Goal: Transaction & Acquisition: Purchase product/service

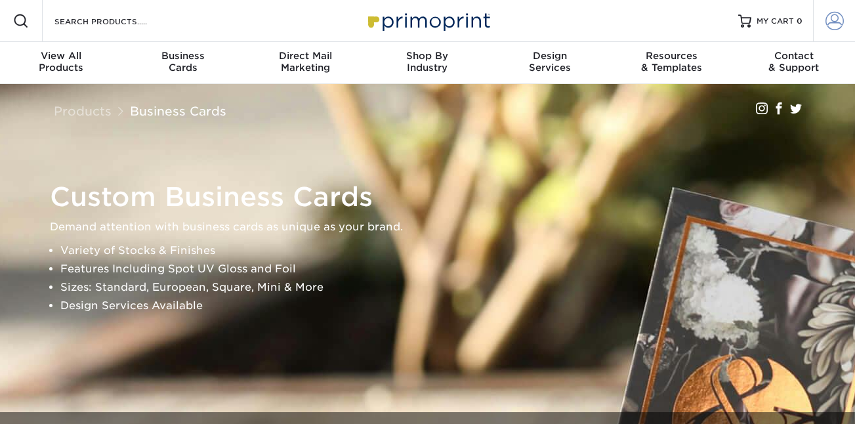
click at [825, 21] on span at bounding box center [834, 21] width 18 height 18
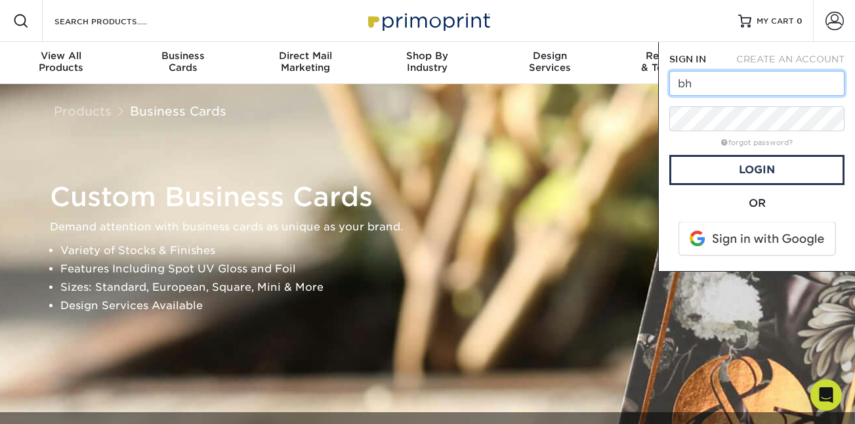
type input "bhays@oneelmington.com"
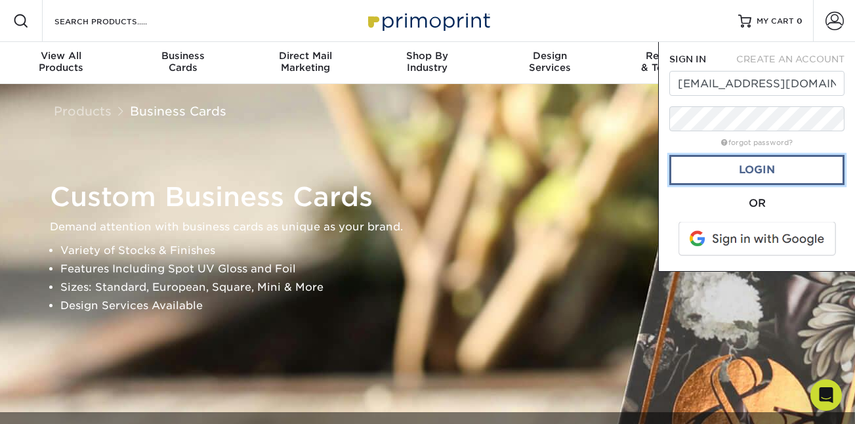
click at [757, 175] on link "Login" at bounding box center [756, 170] width 175 height 30
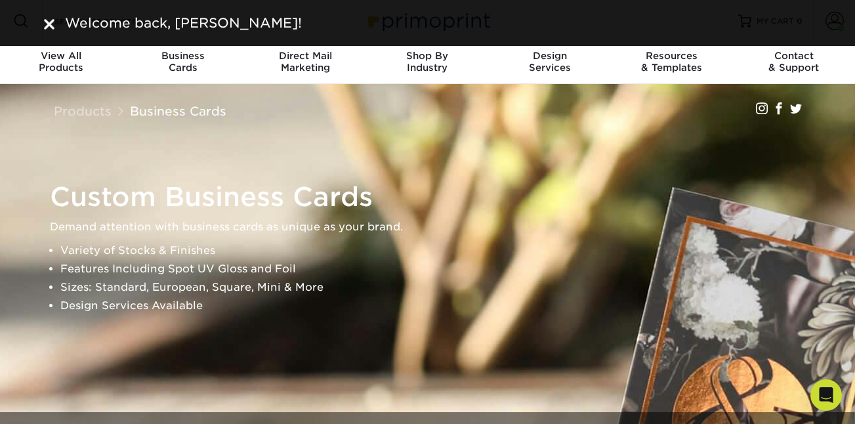
click at [836, 22] on div "Welcome back, Benjamin!" at bounding box center [427, 23] width 855 height 46
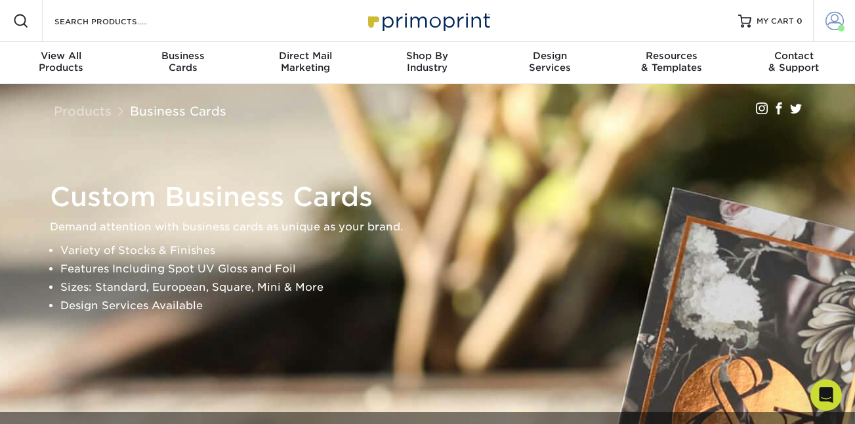
click at [838, 25] on span at bounding box center [841, 28] width 7 height 7
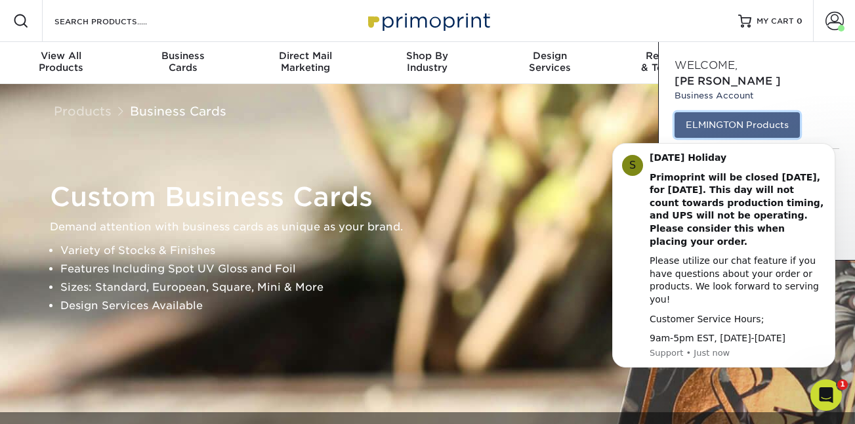
click at [749, 112] on link "ELMINGTON Products" at bounding box center [736, 124] width 125 height 25
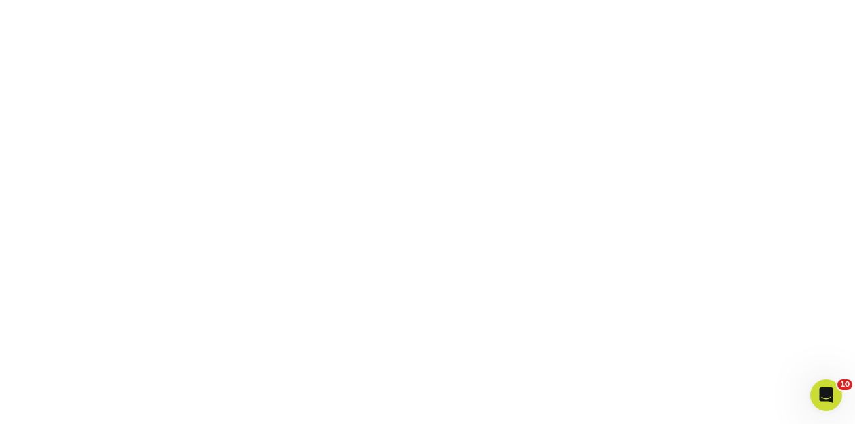
scroll to position [406, 0]
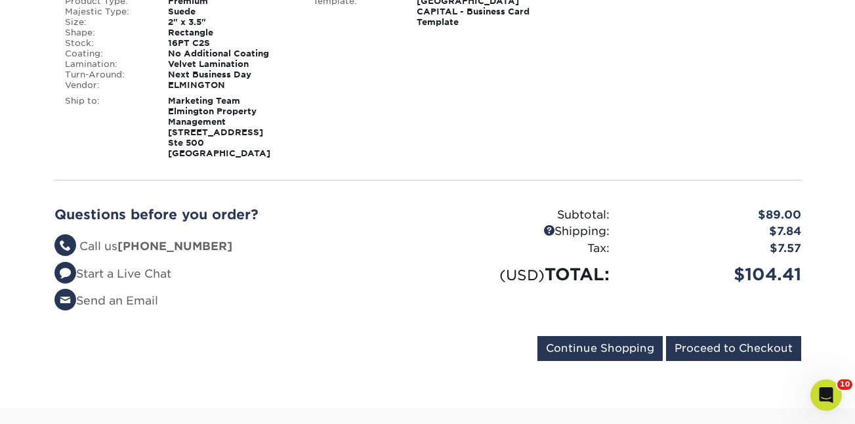
scroll to position [303, 0]
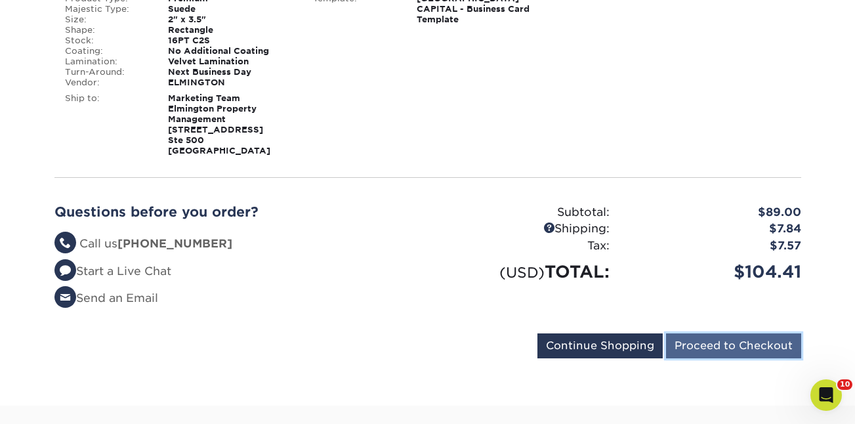
click at [716, 348] on input "Proceed to Checkout" at bounding box center [733, 345] width 135 height 25
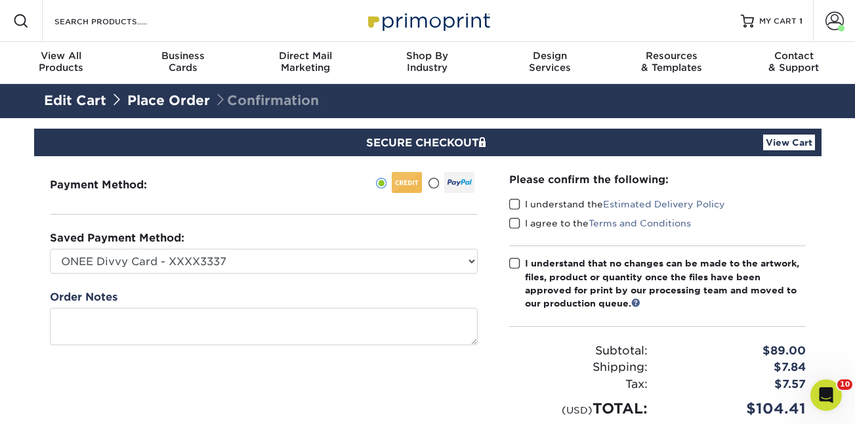
click at [512, 199] on span at bounding box center [514, 204] width 11 height 12
click at [0, 0] on input "I understand the Estimated Delivery Policy" at bounding box center [0, 0] width 0 height 0
click at [512, 215] on div "Please confirm the following: I understand the Estimated Delivery Policy I agre…" at bounding box center [657, 295] width 296 height 247
click at [512, 220] on span at bounding box center [514, 223] width 11 height 12
click at [0, 0] on input "I agree to the Terms and Conditions" at bounding box center [0, 0] width 0 height 0
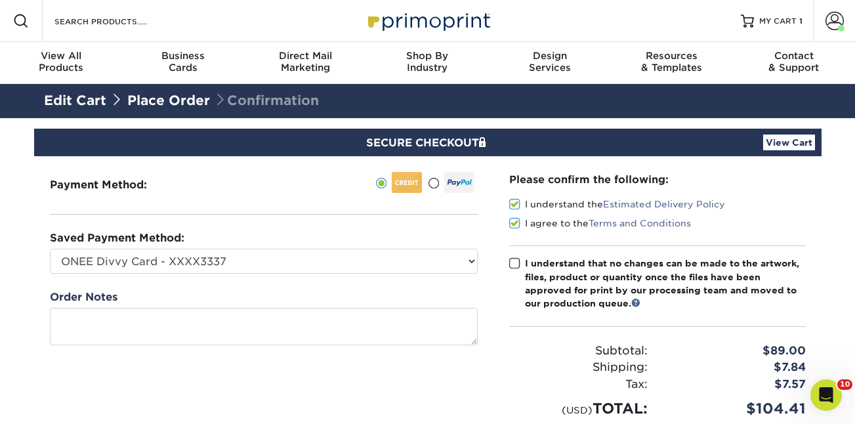
click at [513, 262] on span at bounding box center [514, 263] width 11 height 12
click at [0, 0] on input "I understand that no changes can be made to the artwork, files, product or quan…" at bounding box center [0, 0] width 0 height 0
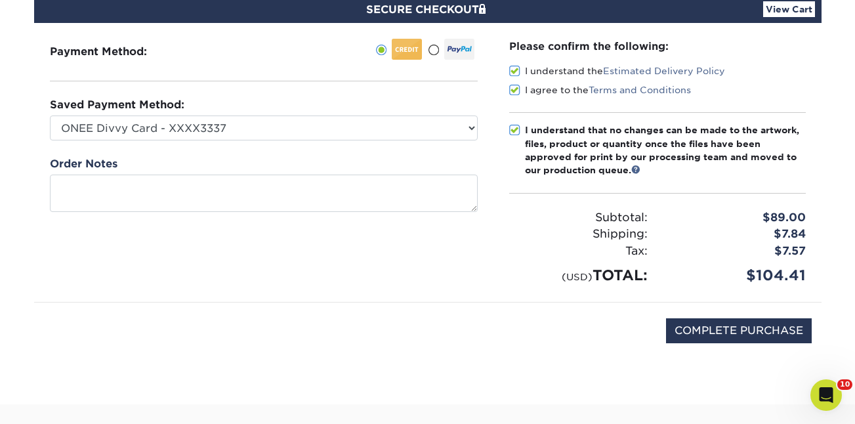
scroll to position [149, 0]
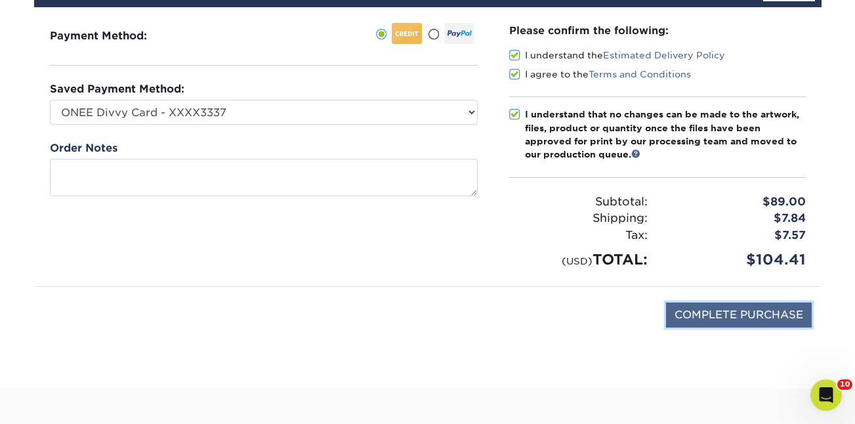
click at [706, 312] on input "COMPLETE PURCHASE" at bounding box center [739, 314] width 146 height 25
type input "PROCESSING, PLEASE WAIT..."
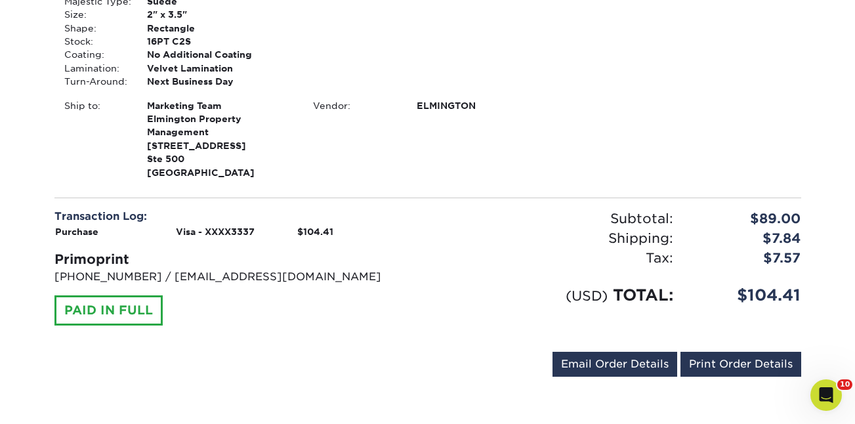
scroll to position [466, 0]
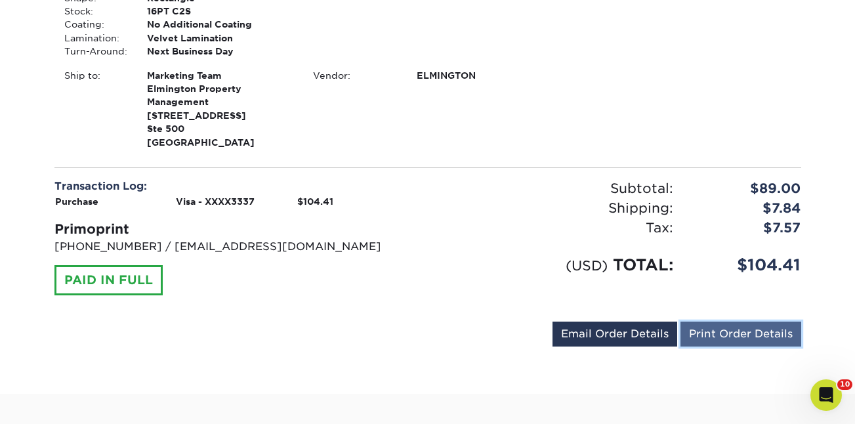
click at [735, 334] on link "Print Order Details" at bounding box center [740, 333] width 121 height 25
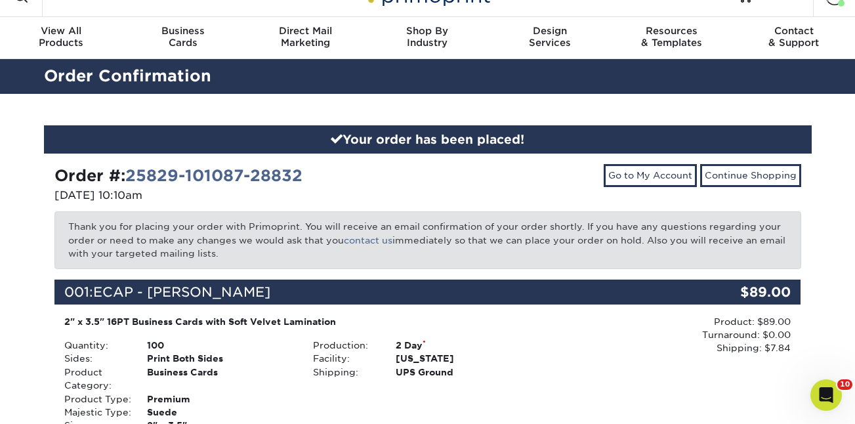
scroll to position [0, 0]
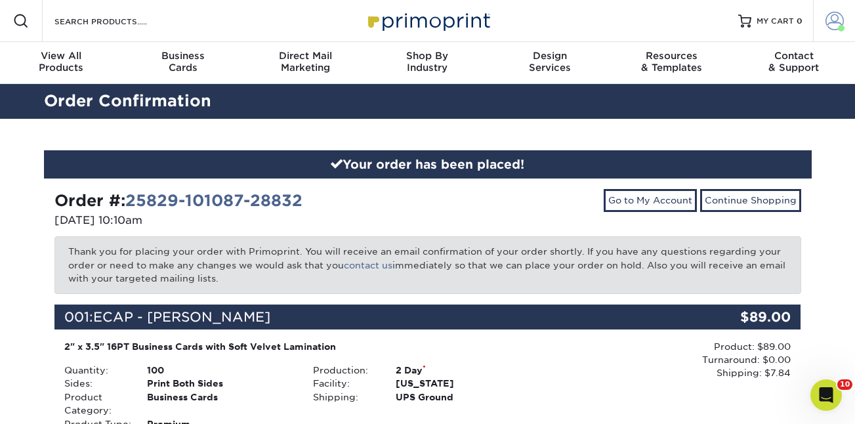
click at [832, 14] on span at bounding box center [834, 21] width 18 height 18
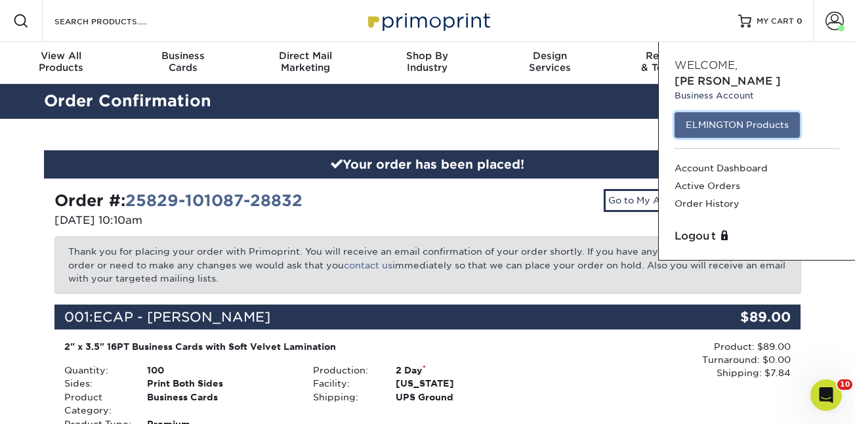
click at [723, 112] on link "ELMINGTON Products" at bounding box center [736, 124] width 125 height 25
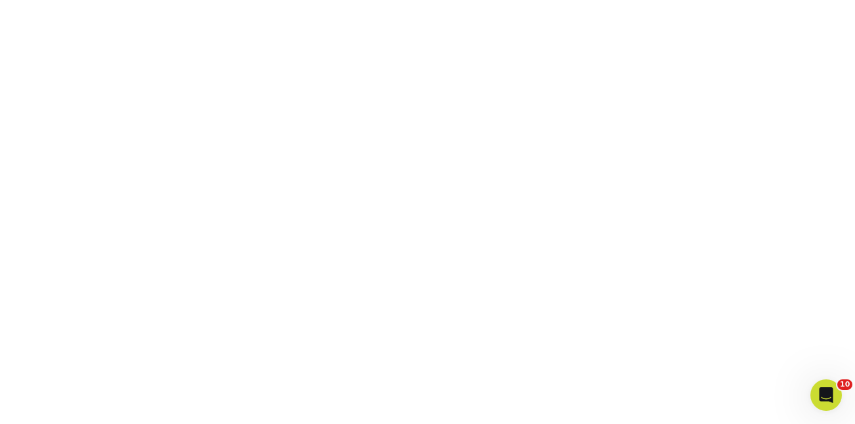
scroll to position [843, 0]
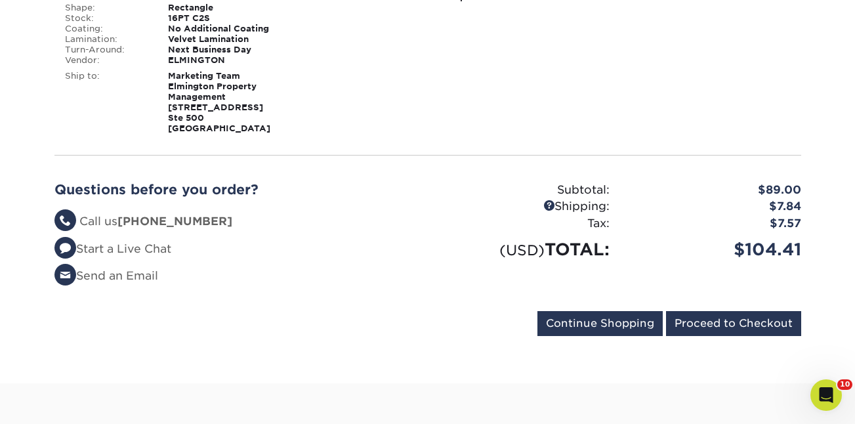
scroll to position [327, 0]
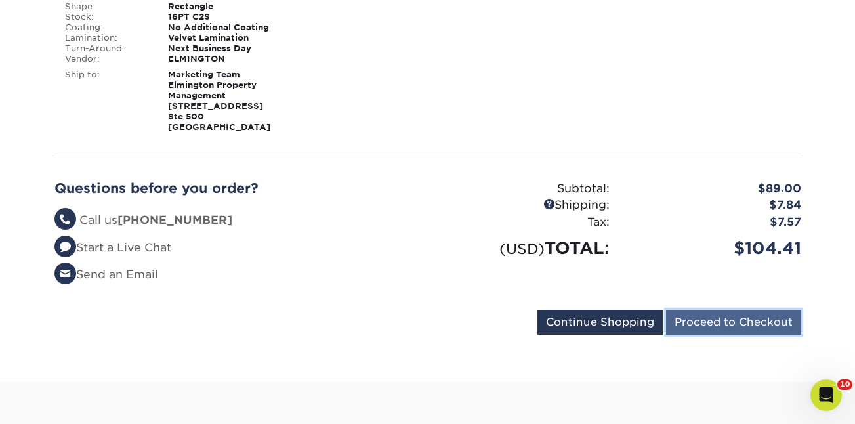
click at [746, 320] on input "Proceed to Checkout" at bounding box center [733, 322] width 135 height 25
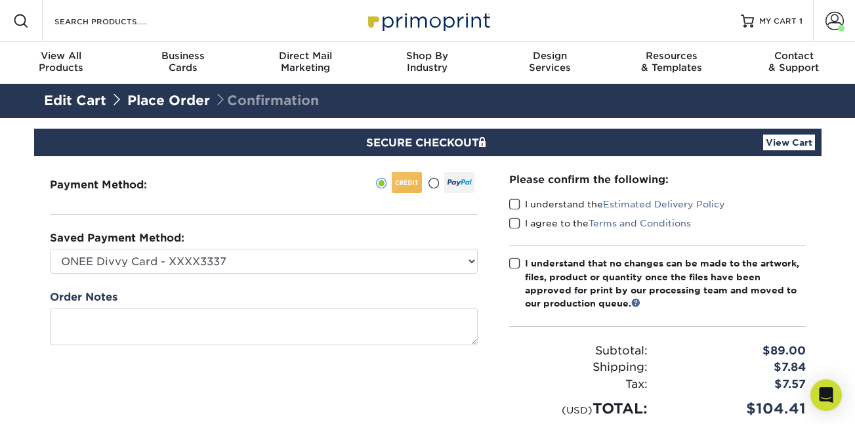
click at [511, 206] on span at bounding box center [514, 204] width 11 height 12
click at [0, 0] on input "I understand the Estimated Delivery Policy" at bounding box center [0, 0] width 0 height 0
click at [512, 222] on span at bounding box center [514, 223] width 11 height 12
click at [0, 0] on input "I agree to the Terms and Conditions" at bounding box center [0, 0] width 0 height 0
click at [512, 267] on span at bounding box center [514, 263] width 11 height 12
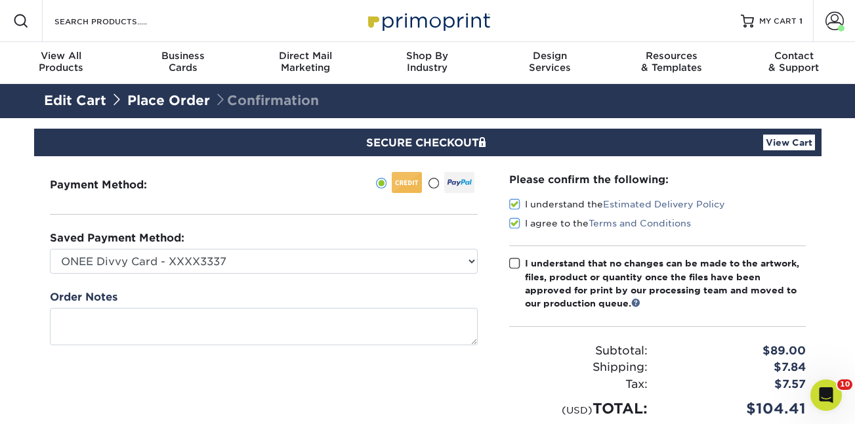
click at [0, 0] on input "I understand that no changes can be made to the artwork, files, product or quan…" at bounding box center [0, 0] width 0 height 0
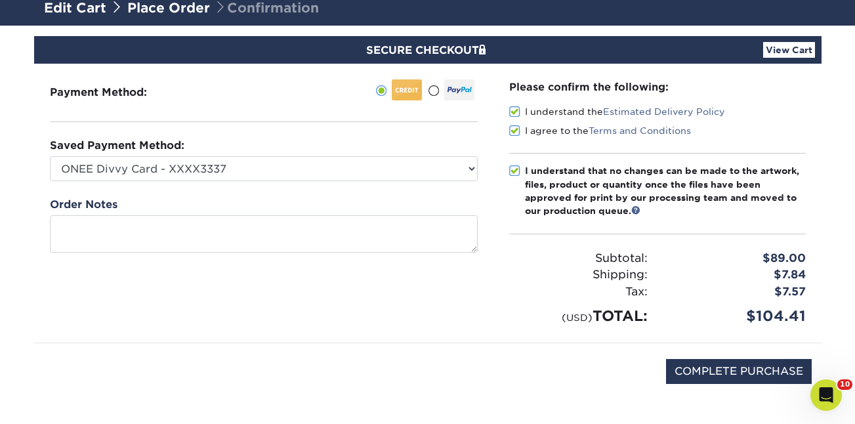
scroll to position [98, 0]
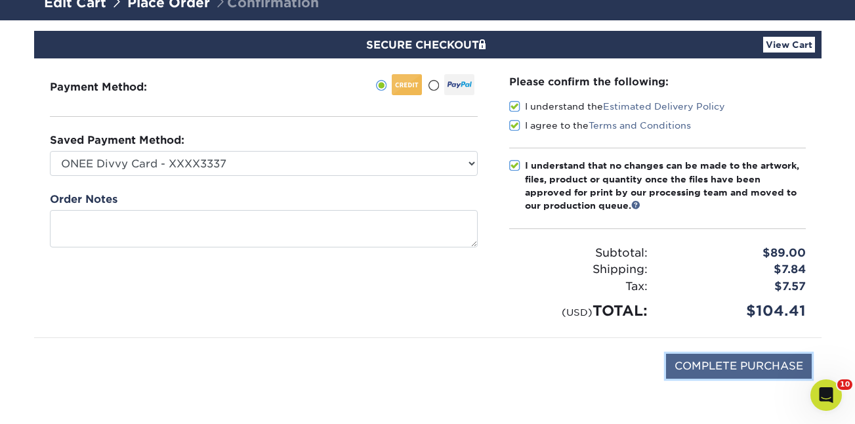
click at [687, 364] on input "COMPLETE PURCHASE" at bounding box center [739, 366] width 146 height 25
type input "PROCESSING, PLEASE WAIT..."
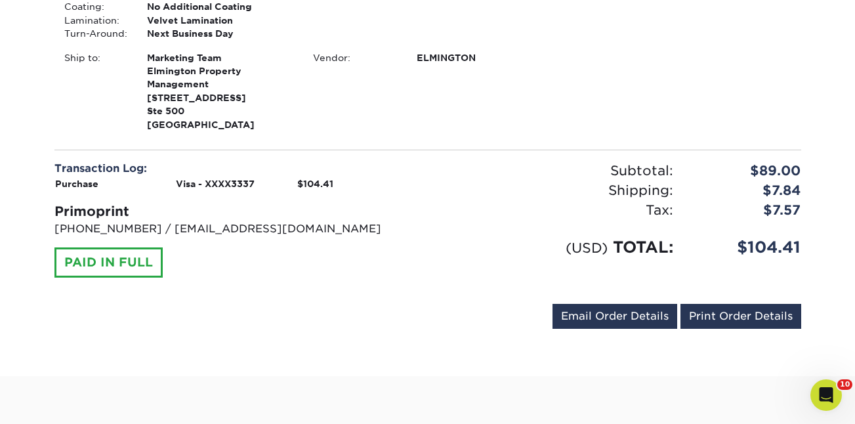
scroll to position [493, 0]
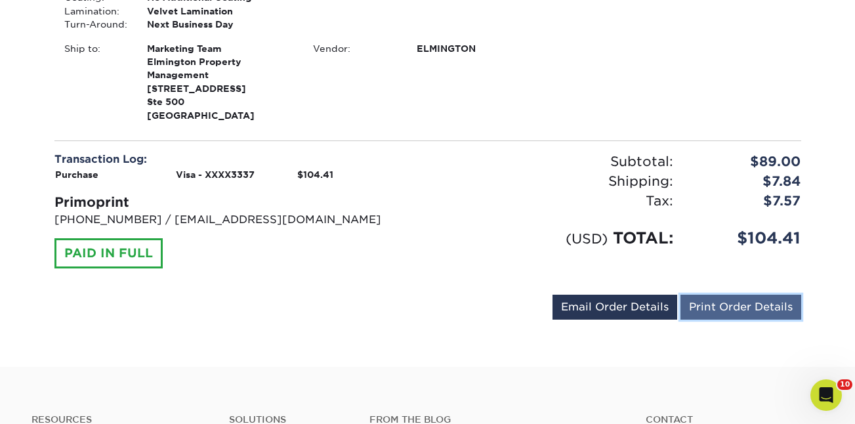
click at [718, 309] on link "Print Order Details" at bounding box center [740, 306] width 121 height 25
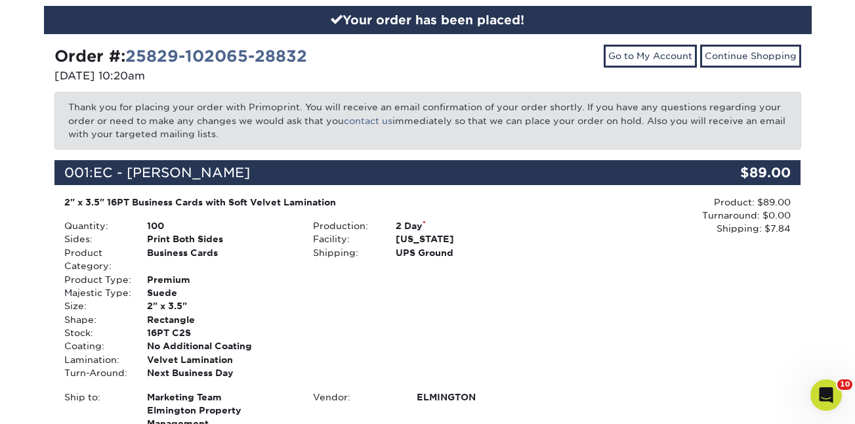
scroll to position [0, 0]
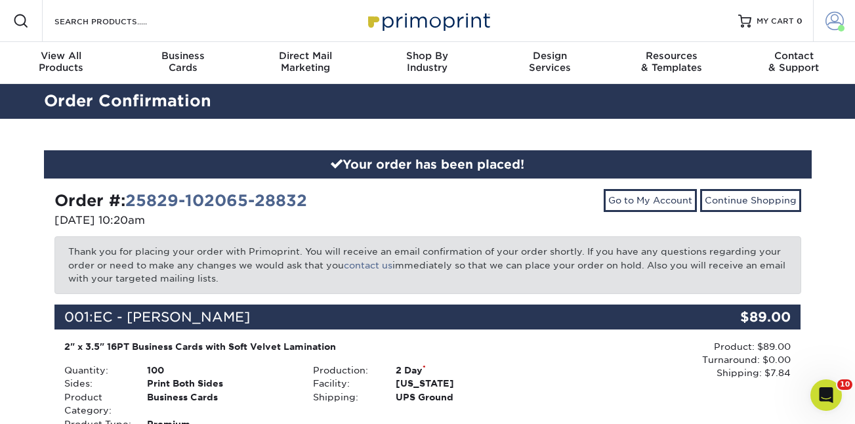
click at [843, 19] on link "Account" at bounding box center [834, 21] width 42 height 42
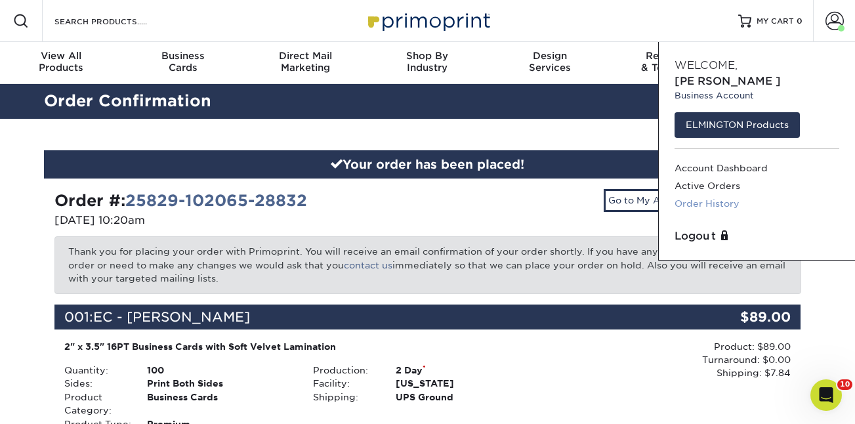
click at [700, 195] on link "Order History" at bounding box center [756, 204] width 165 height 18
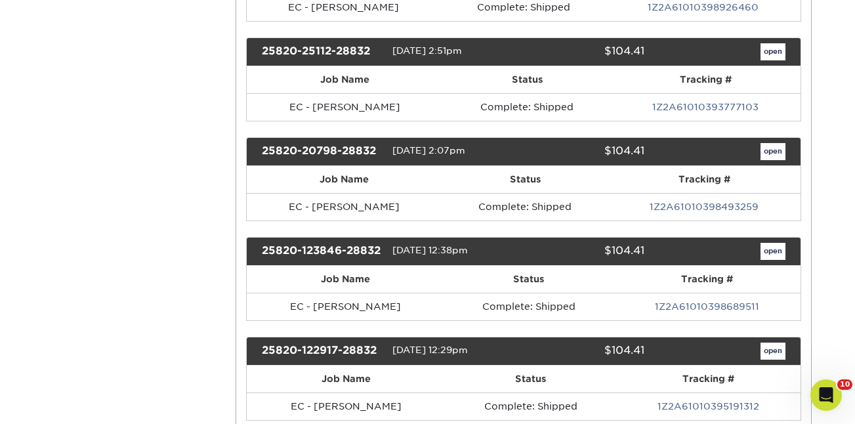
scroll to position [1283, 0]
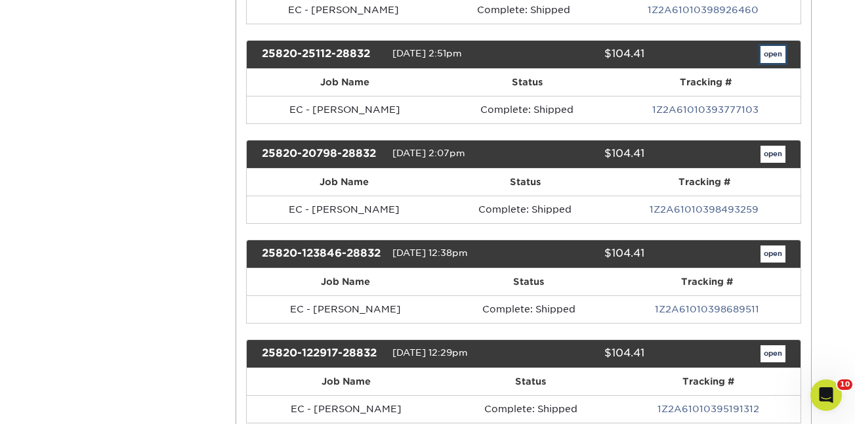
click at [772, 49] on link "open" at bounding box center [772, 54] width 25 height 17
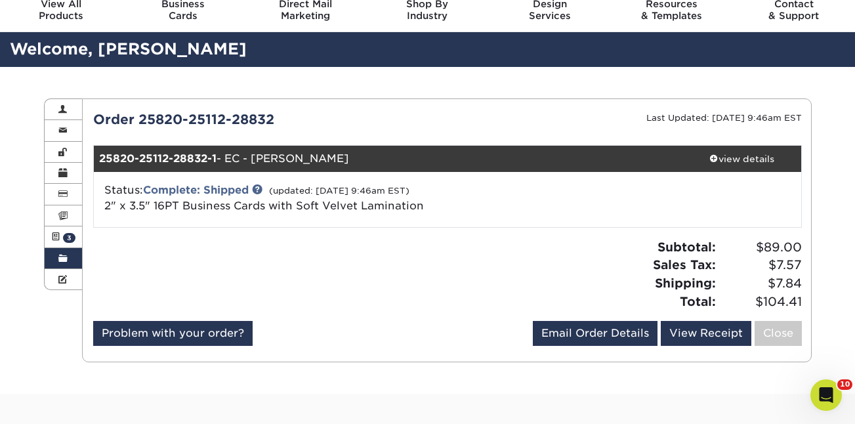
scroll to position [54, 0]
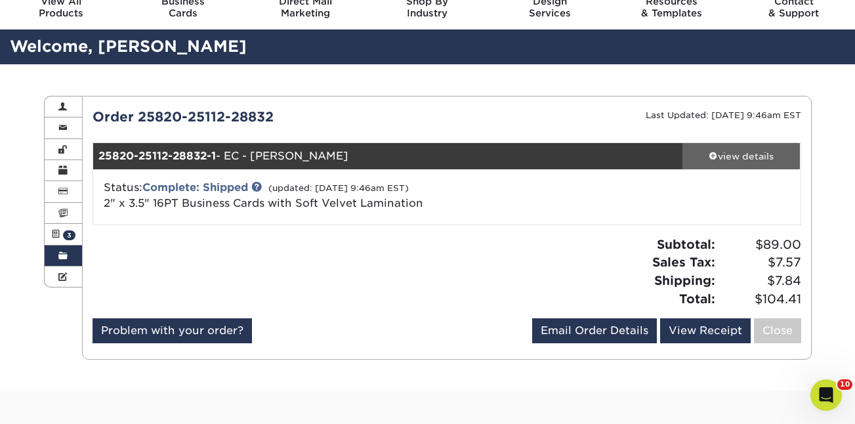
click at [715, 154] on span at bounding box center [712, 155] width 9 height 9
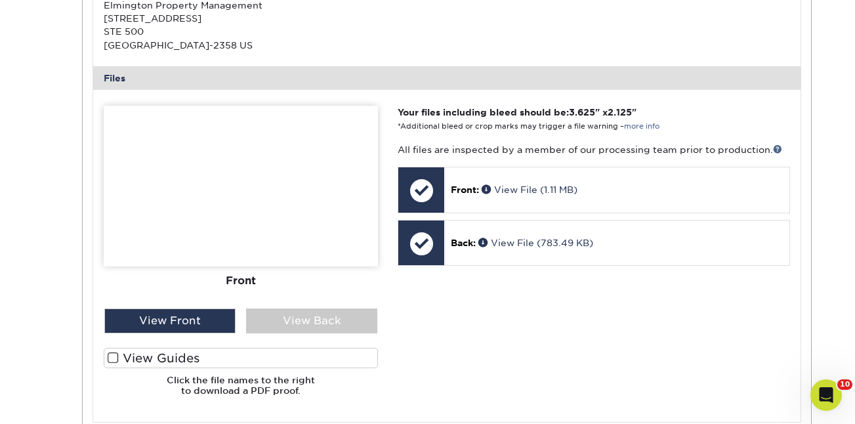
scroll to position [569, 0]
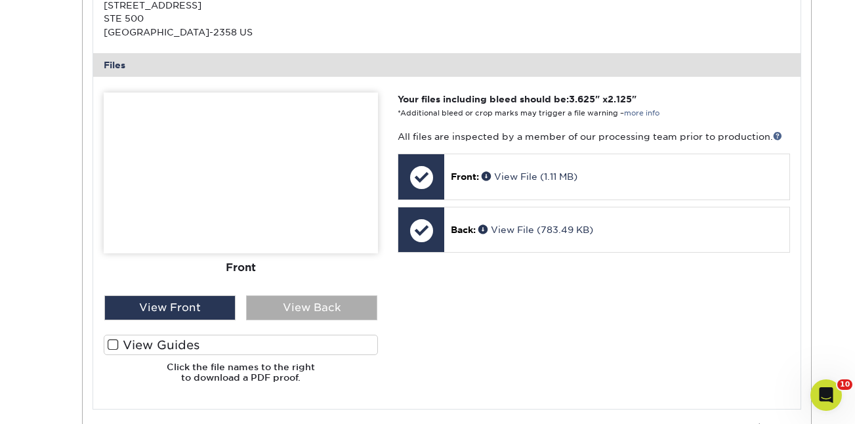
click at [320, 309] on div "View Back" at bounding box center [311, 307] width 131 height 25
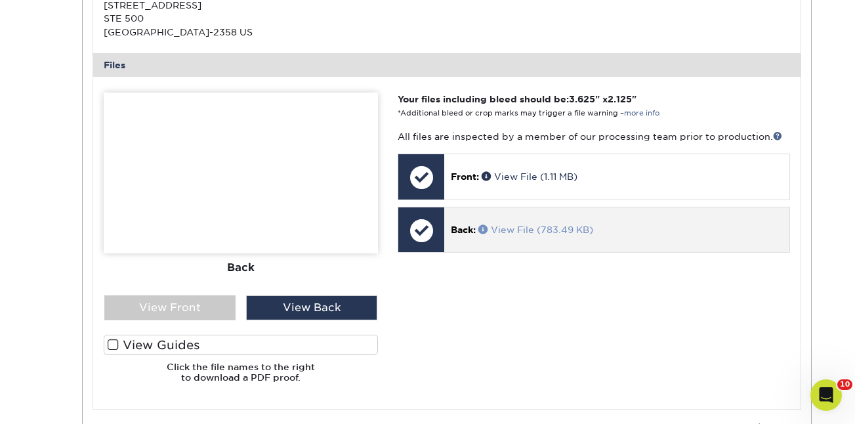
click at [519, 228] on link "View File (783.49 KB)" at bounding box center [535, 229] width 115 height 10
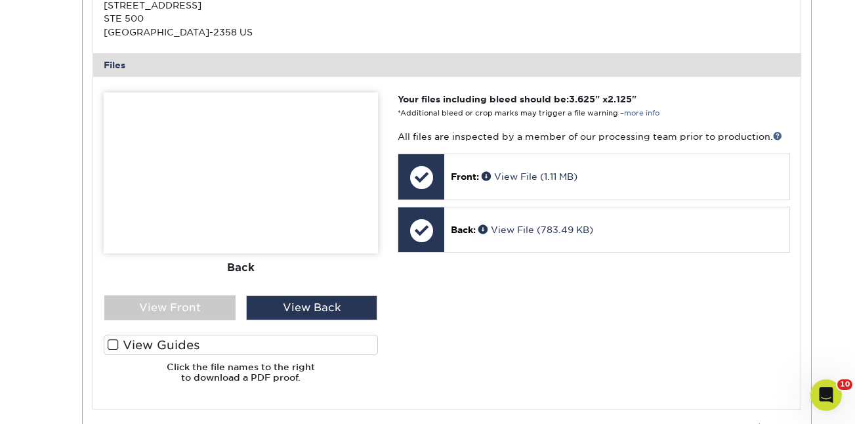
scroll to position [0, 0]
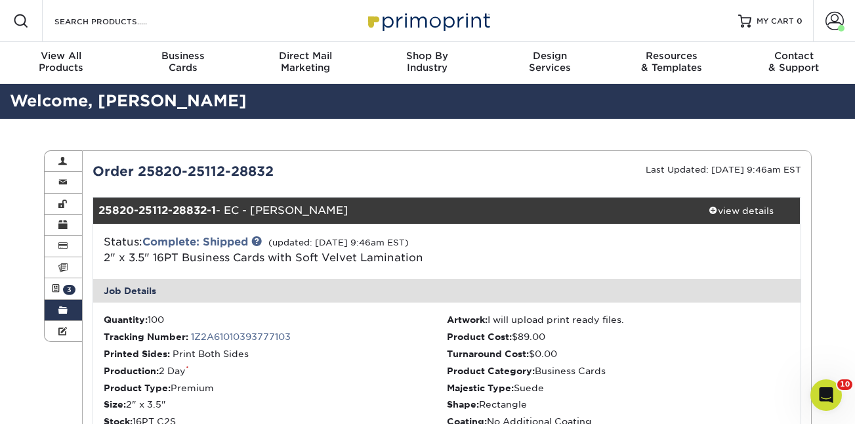
click at [68, 303] on link "Order History" at bounding box center [64, 310] width 38 height 21
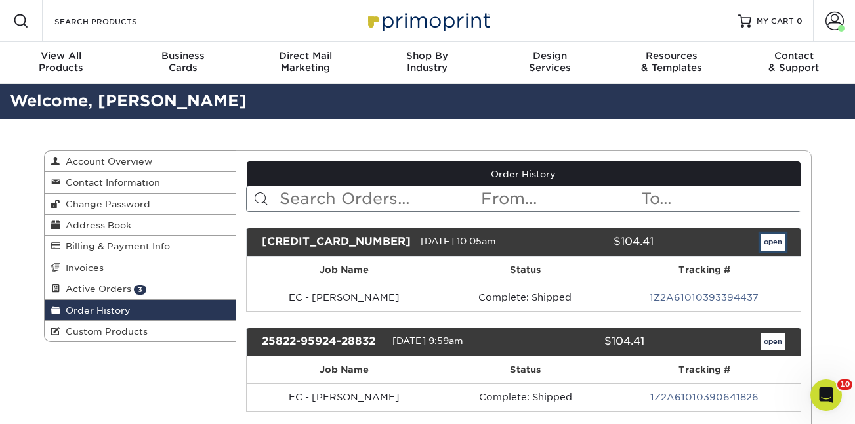
click at [779, 245] on link "open" at bounding box center [772, 241] width 25 height 17
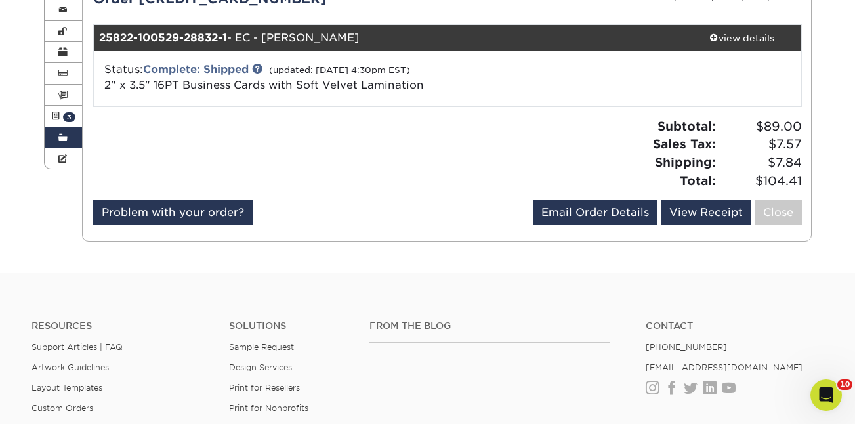
scroll to position [171, 0]
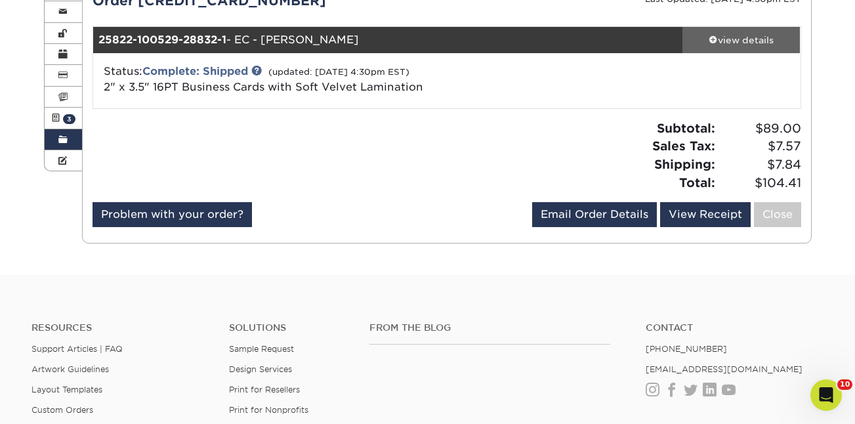
click at [735, 41] on div "view details" at bounding box center [741, 39] width 118 height 13
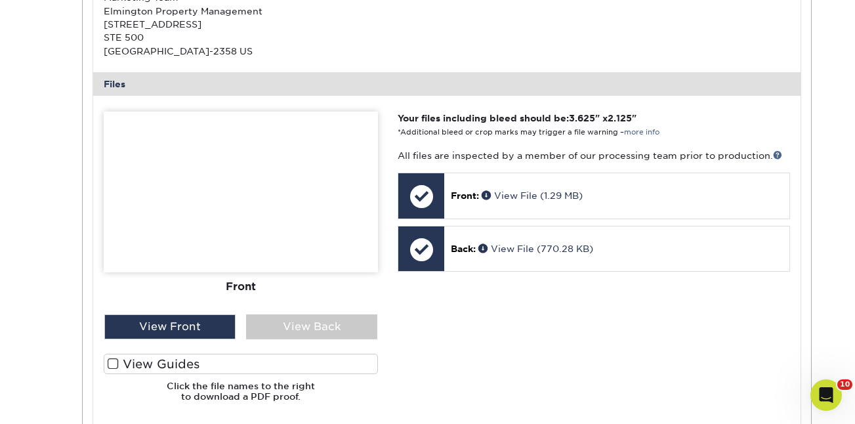
scroll to position [555, 0]
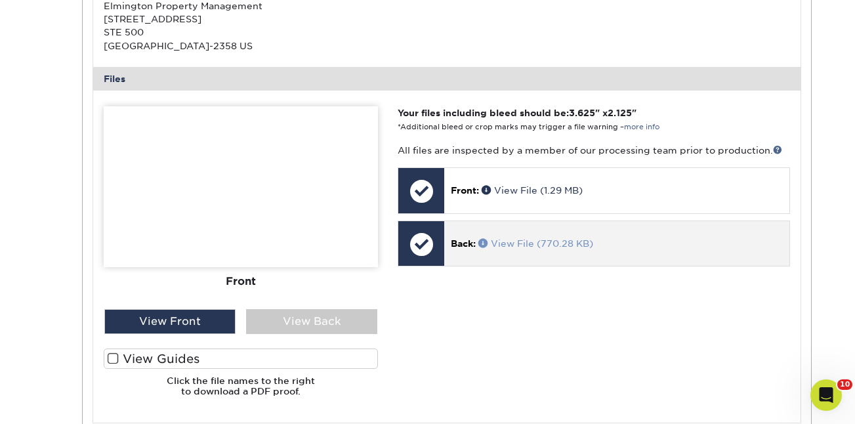
click at [545, 242] on link "View File (770.28 KB)" at bounding box center [535, 243] width 115 height 10
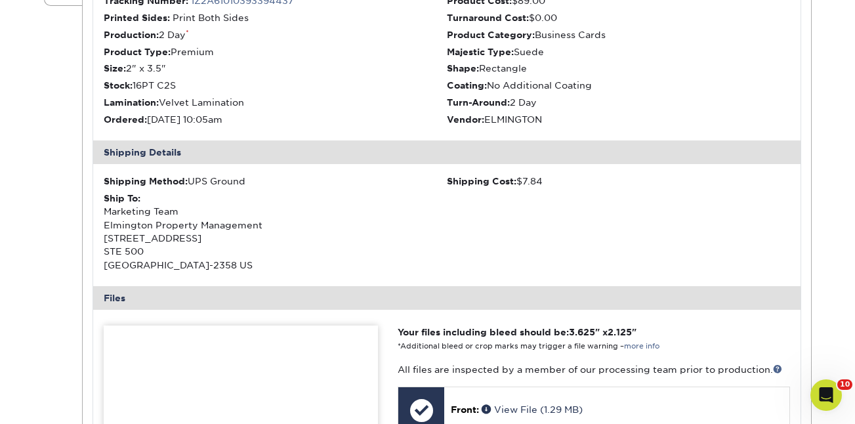
scroll to position [0, 0]
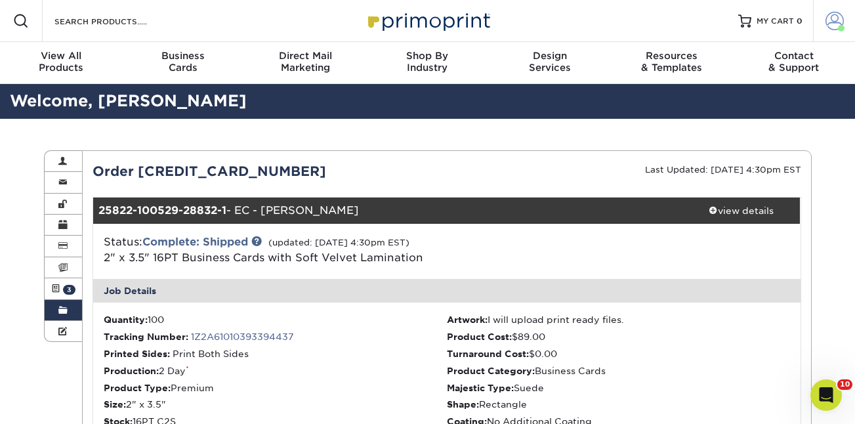
click at [834, 19] on span at bounding box center [834, 21] width 18 height 18
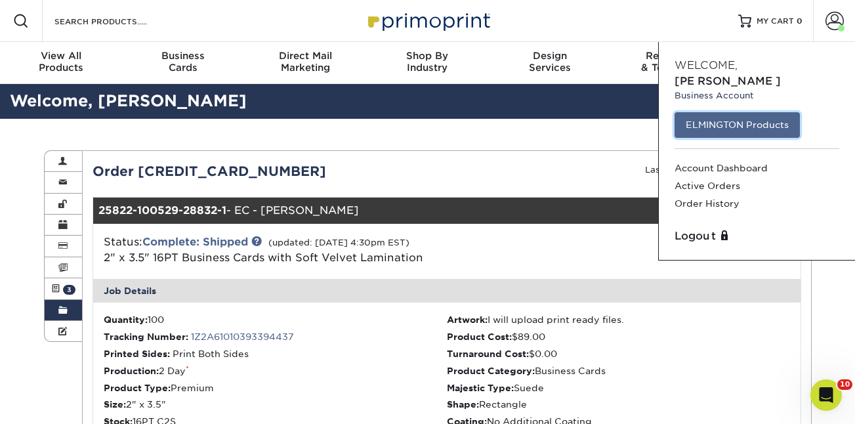
click at [744, 112] on link "ELMINGTON Products" at bounding box center [736, 124] width 125 height 25
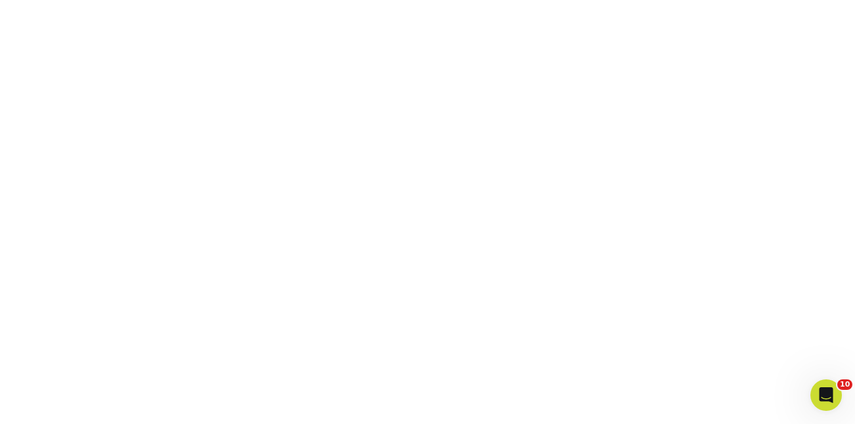
scroll to position [410, 0]
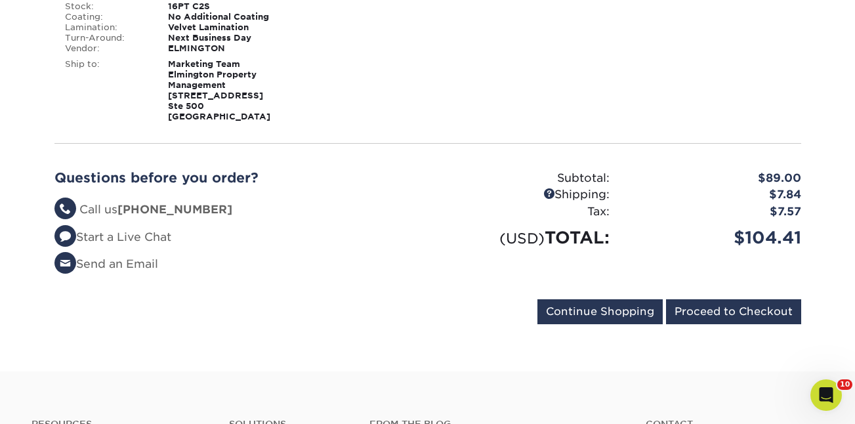
scroll to position [344, 0]
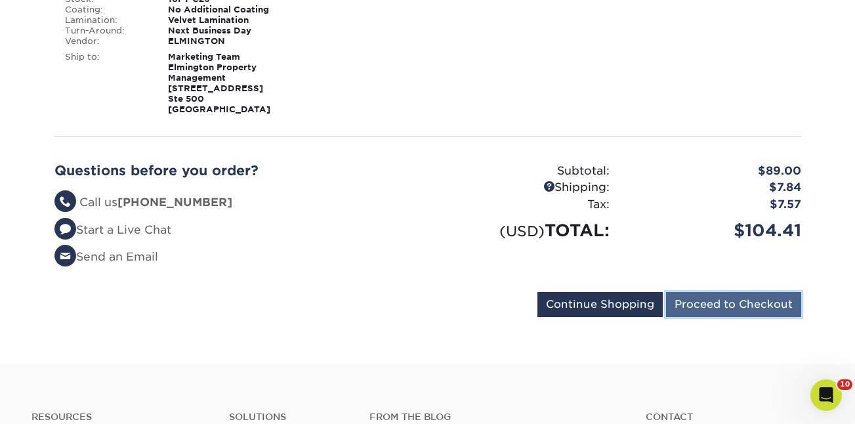
click at [706, 304] on input "Proceed to Checkout" at bounding box center [733, 304] width 135 height 25
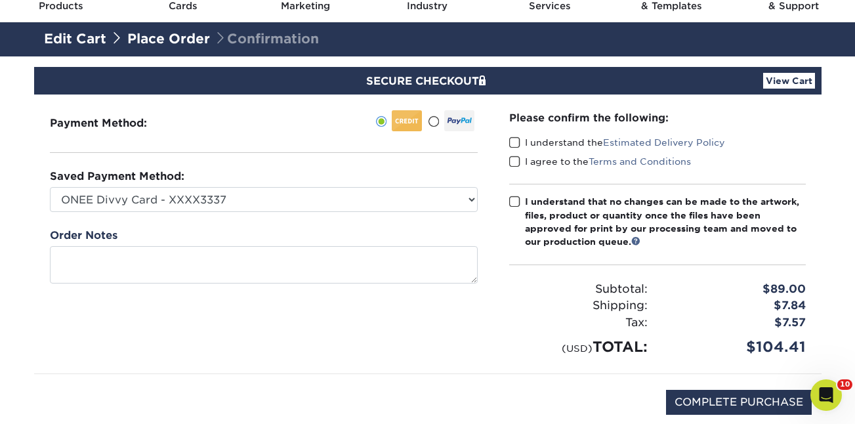
click at [515, 142] on span at bounding box center [514, 142] width 11 height 12
click at [0, 0] on input "I understand the Estimated Delivery Policy" at bounding box center [0, 0] width 0 height 0
click at [517, 167] on span at bounding box center [514, 161] width 11 height 12
click at [0, 0] on input "I agree to the Terms and Conditions" at bounding box center [0, 0] width 0 height 0
click at [515, 201] on span at bounding box center [514, 201] width 11 height 12
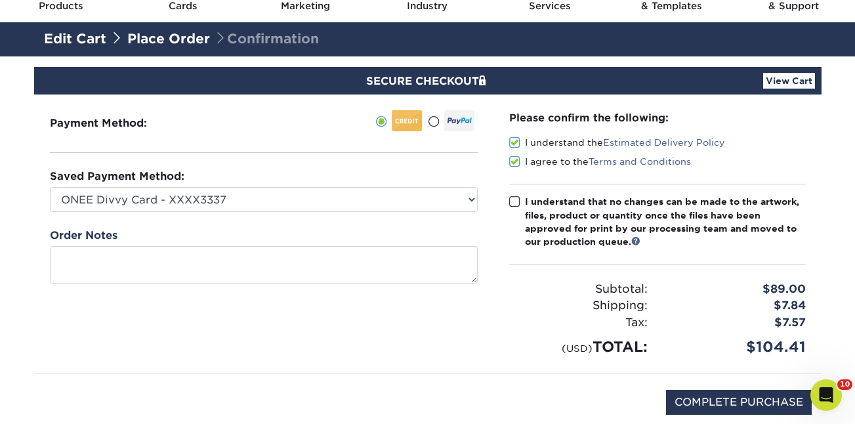
click at [0, 0] on input "I understand that no changes can be made to the artwork, files, product or quan…" at bounding box center [0, 0] width 0 height 0
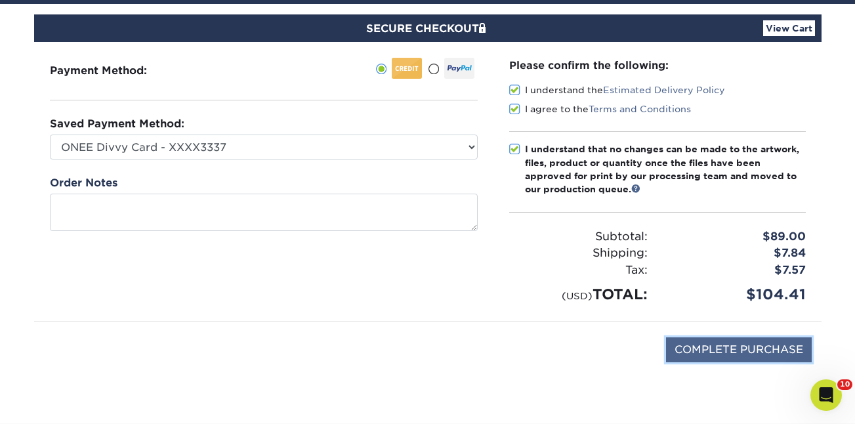
click at [723, 352] on input "COMPLETE PURCHASE" at bounding box center [739, 349] width 146 height 25
type input "PROCESSING, PLEASE WAIT..."
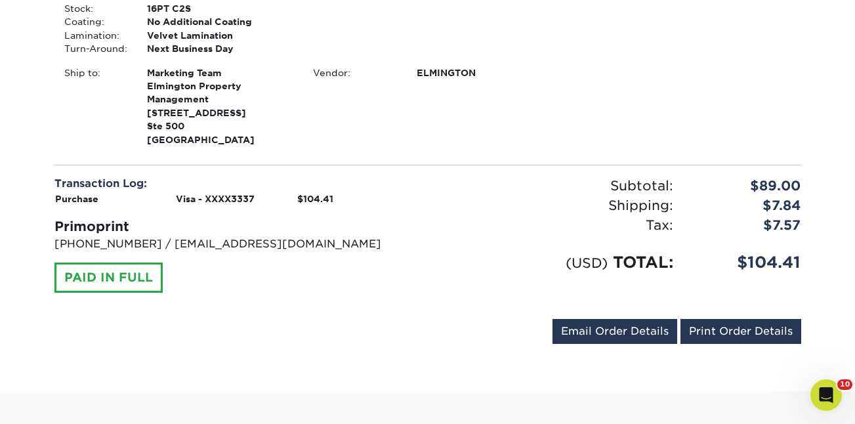
scroll to position [483, 0]
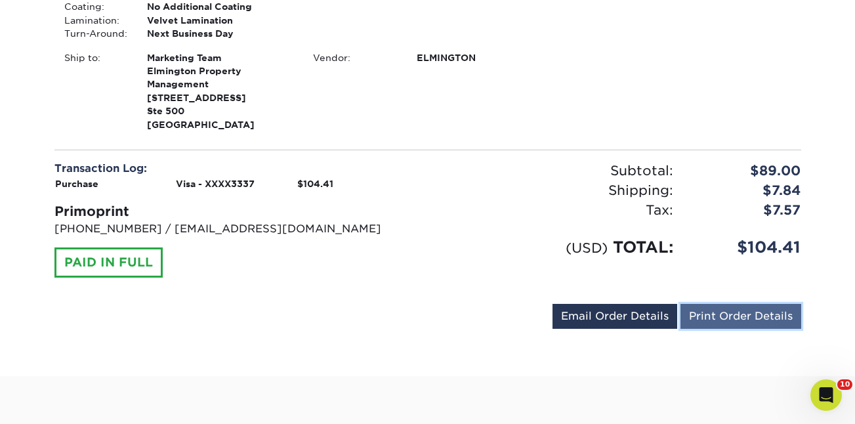
click at [719, 313] on link "Print Order Details" at bounding box center [740, 316] width 121 height 25
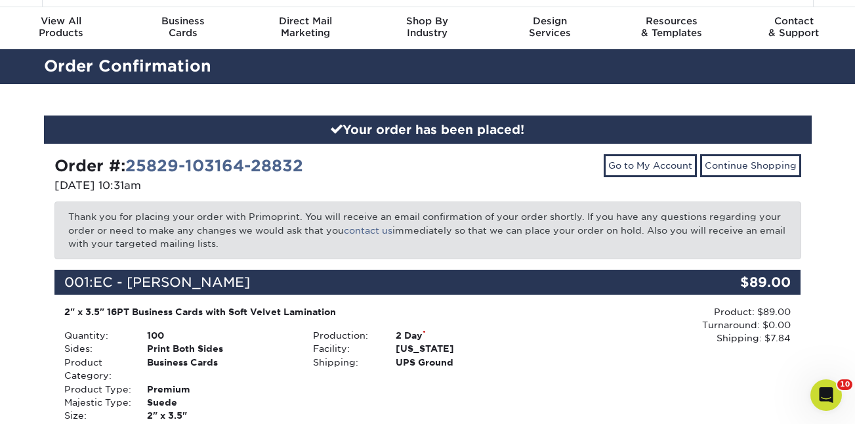
scroll to position [0, 0]
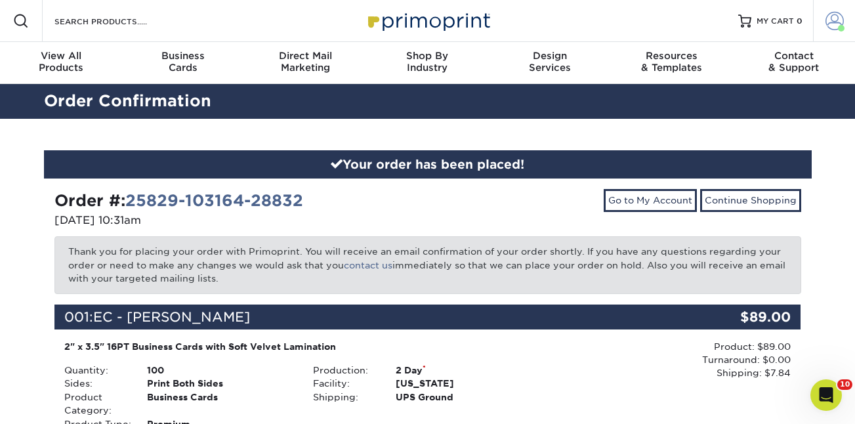
click at [832, 30] on span at bounding box center [834, 21] width 18 height 18
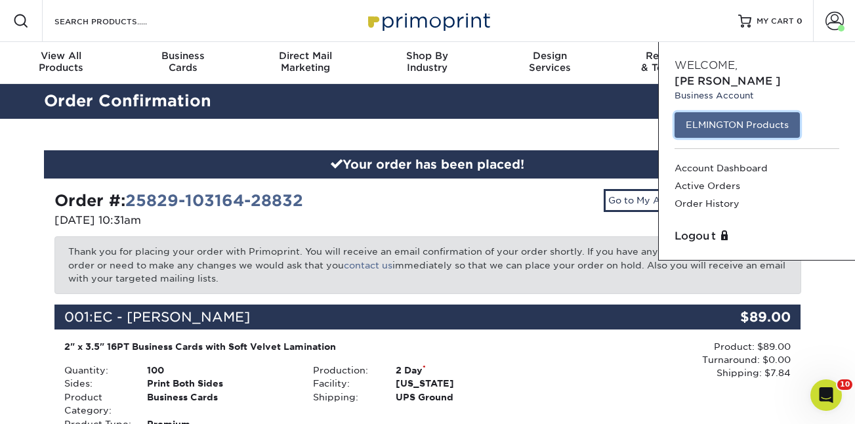
click at [742, 112] on link "ELMINGTON Products" at bounding box center [736, 124] width 125 height 25
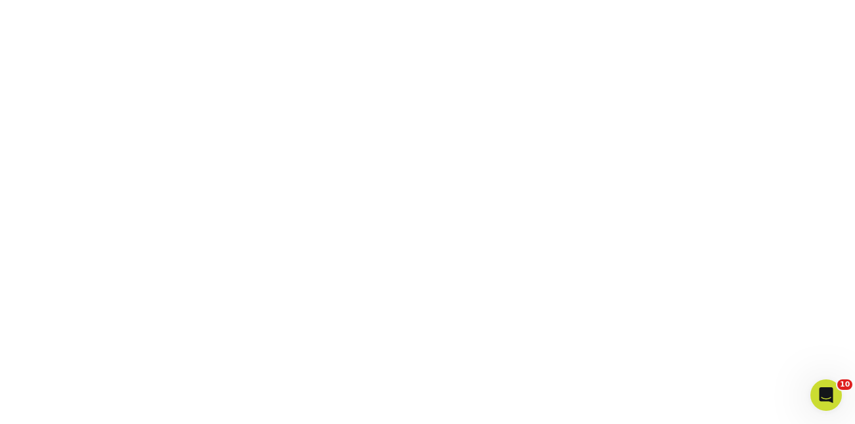
scroll to position [1261, 0]
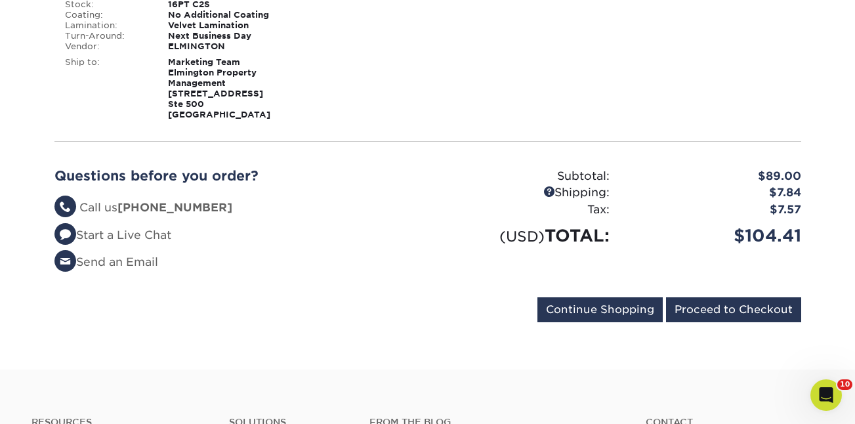
scroll to position [345, 0]
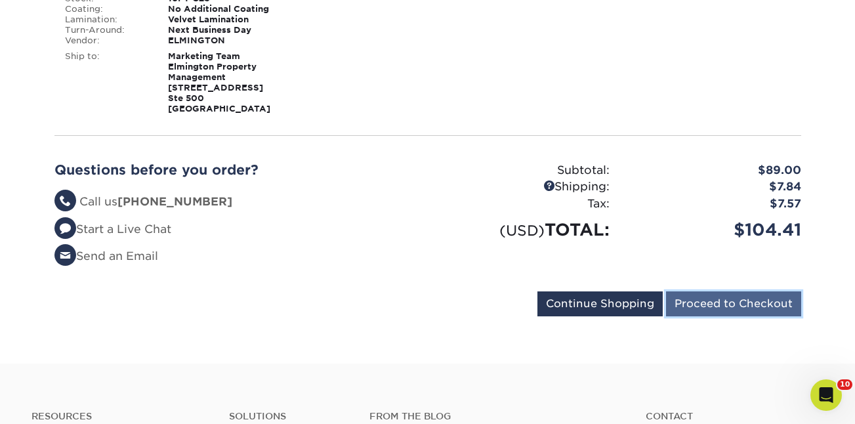
click at [737, 304] on input "Proceed to Checkout" at bounding box center [733, 303] width 135 height 25
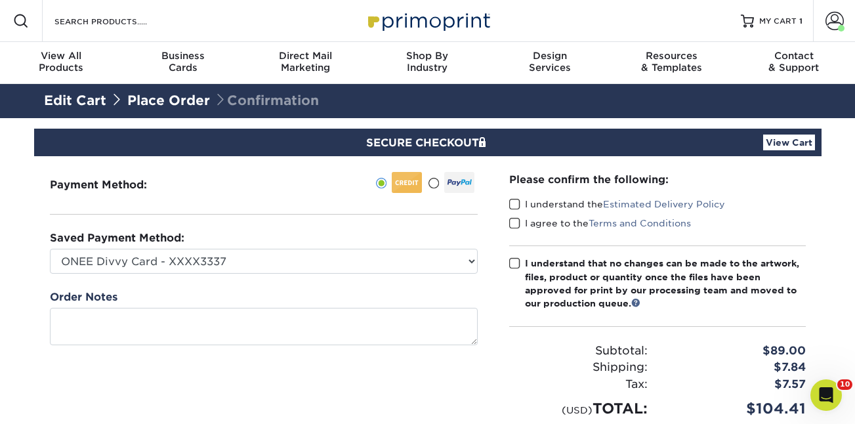
click at [514, 204] on span at bounding box center [514, 204] width 11 height 12
click at [0, 0] on input "I understand the Estimated Delivery Policy" at bounding box center [0, 0] width 0 height 0
click at [514, 225] on span at bounding box center [514, 223] width 11 height 12
click at [0, 0] on input "I agree to the Terms and Conditions" at bounding box center [0, 0] width 0 height 0
click at [515, 266] on span at bounding box center [514, 263] width 11 height 12
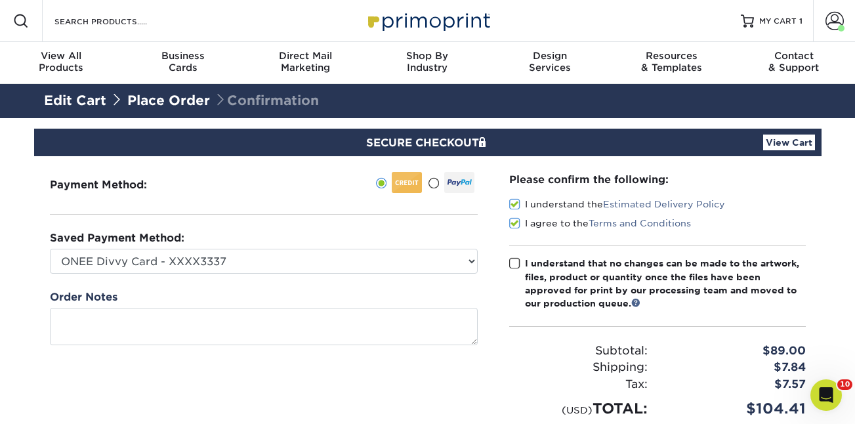
click at [0, 0] on input "I understand that no changes can be made to the artwork, files, product or quan…" at bounding box center [0, 0] width 0 height 0
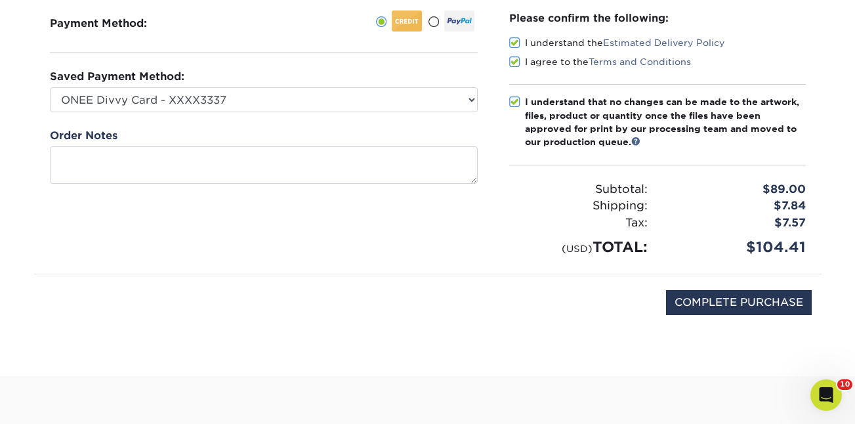
scroll to position [172, 0]
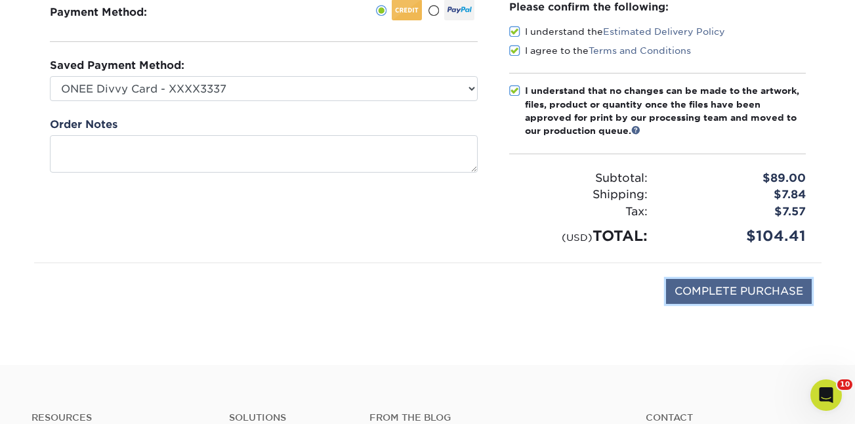
click at [744, 289] on input "COMPLETE PURCHASE" at bounding box center [739, 291] width 146 height 25
type input "PROCESSING, PLEASE WAIT..."
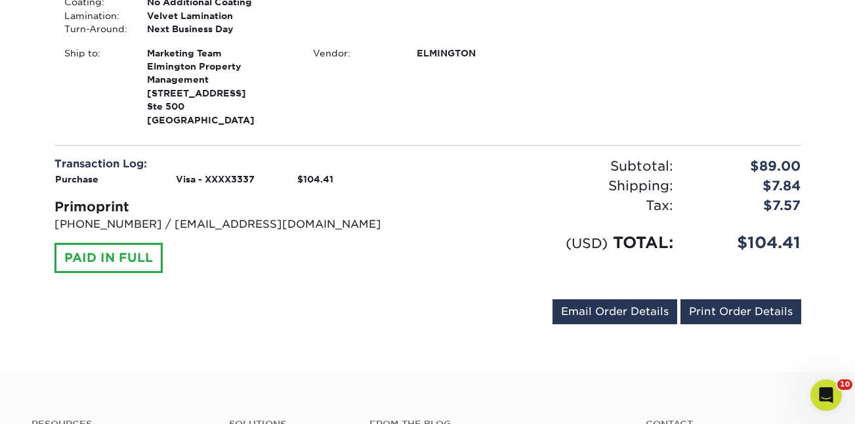
scroll to position [493, 0]
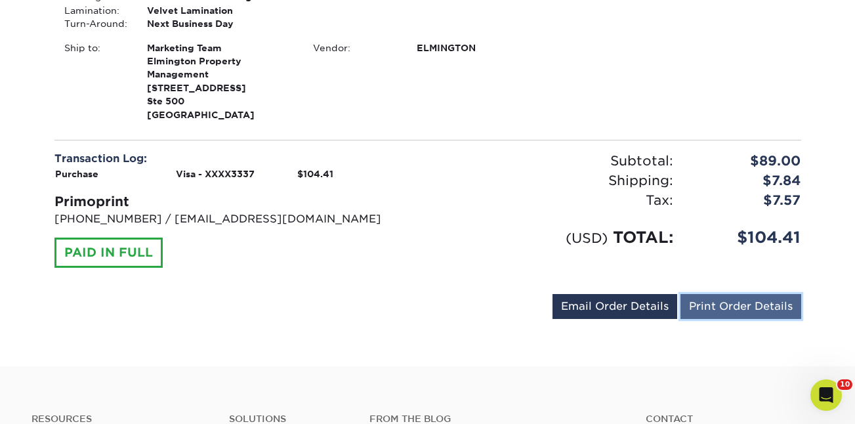
click at [735, 302] on link "Print Order Details" at bounding box center [740, 306] width 121 height 25
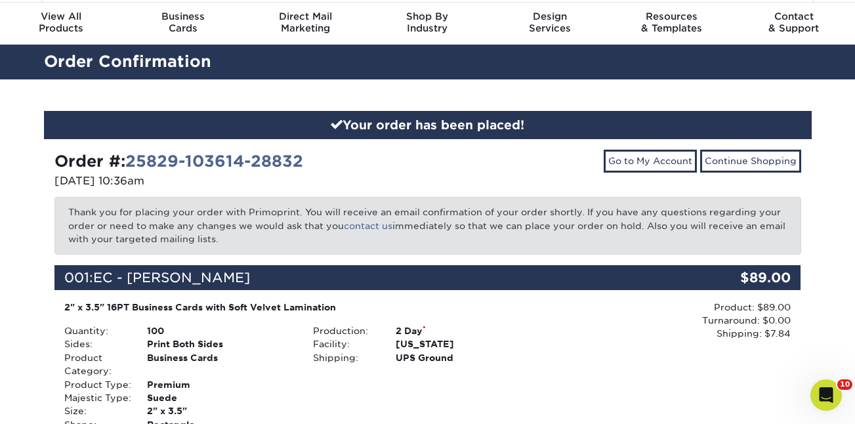
scroll to position [0, 0]
